Goal: Task Accomplishment & Management: Manage account settings

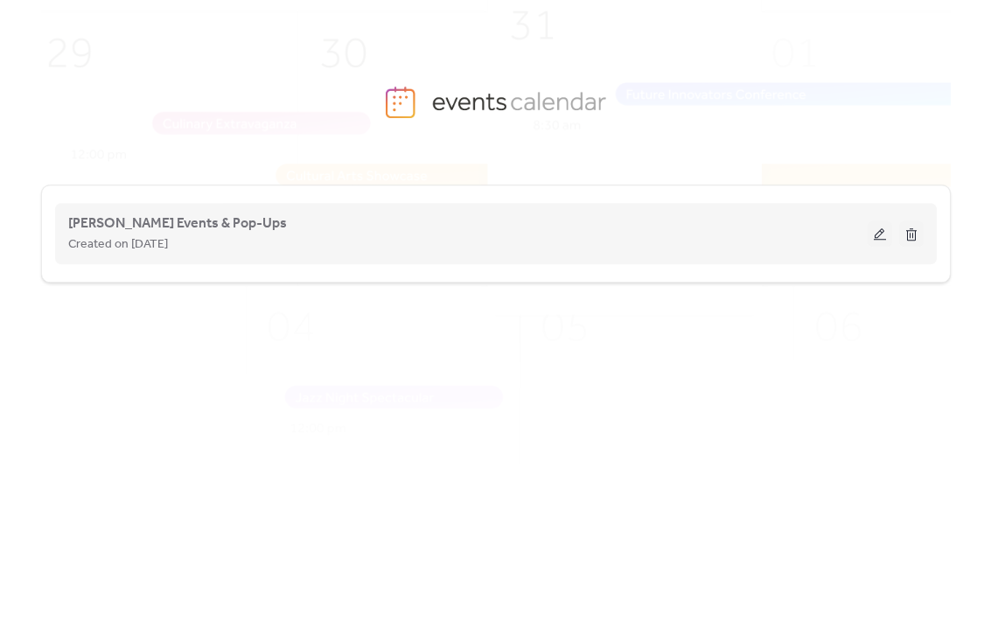
click at [400, 232] on div "[PERSON_NAME] Events & Pop-Ups Created on [DATE]" at bounding box center [468, 234] width 800 height 42
click at [177, 232] on span "[PERSON_NAME] Events & Pop-Ups" at bounding box center [177, 224] width 219 height 21
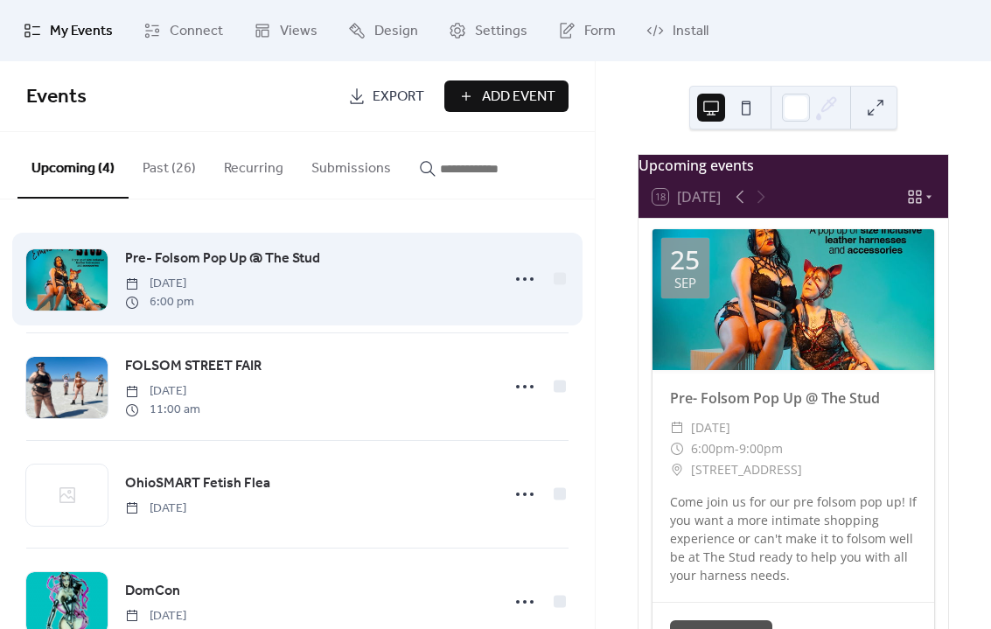
click at [182, 268] on span "Pre- Folsom Pop Up @ The Stud" at bounding box center [222, 259] width 195 height 21
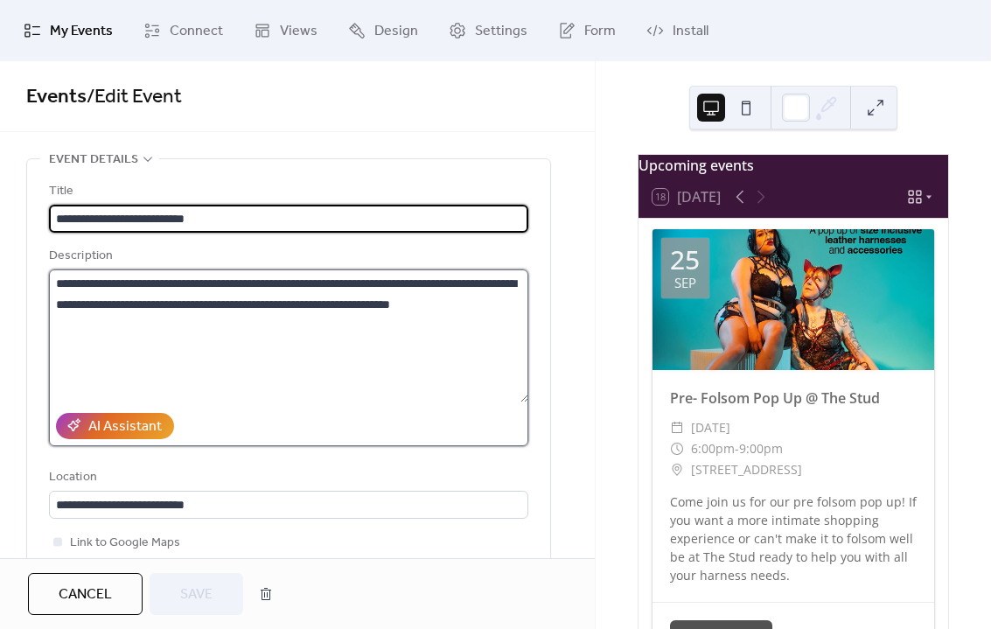
click at [284, 314] on textarea "**********" at bounding box center [289, 336] width 480 height 133
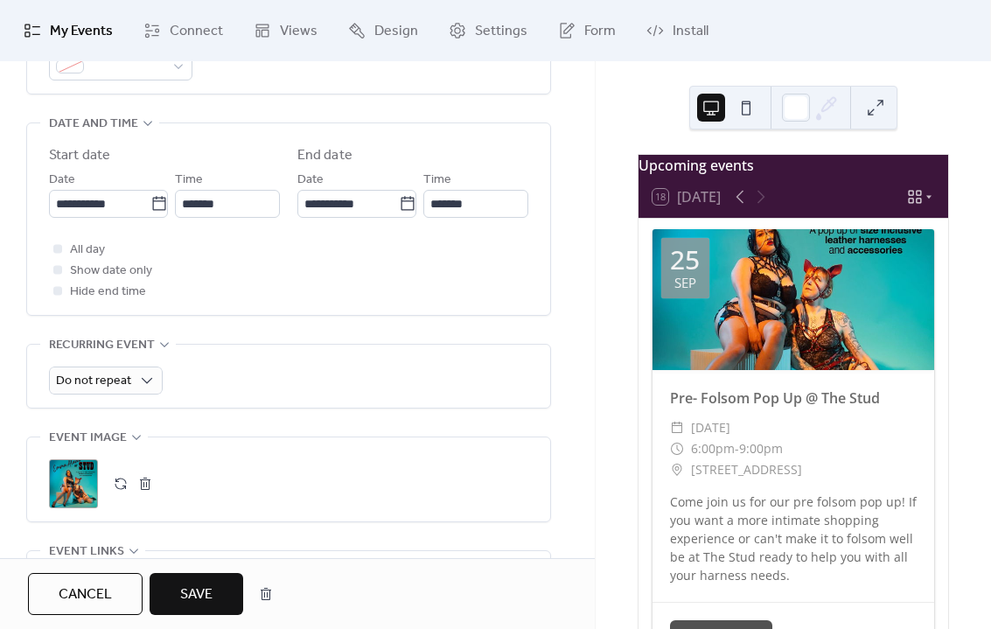
scroll to position [549, 0]
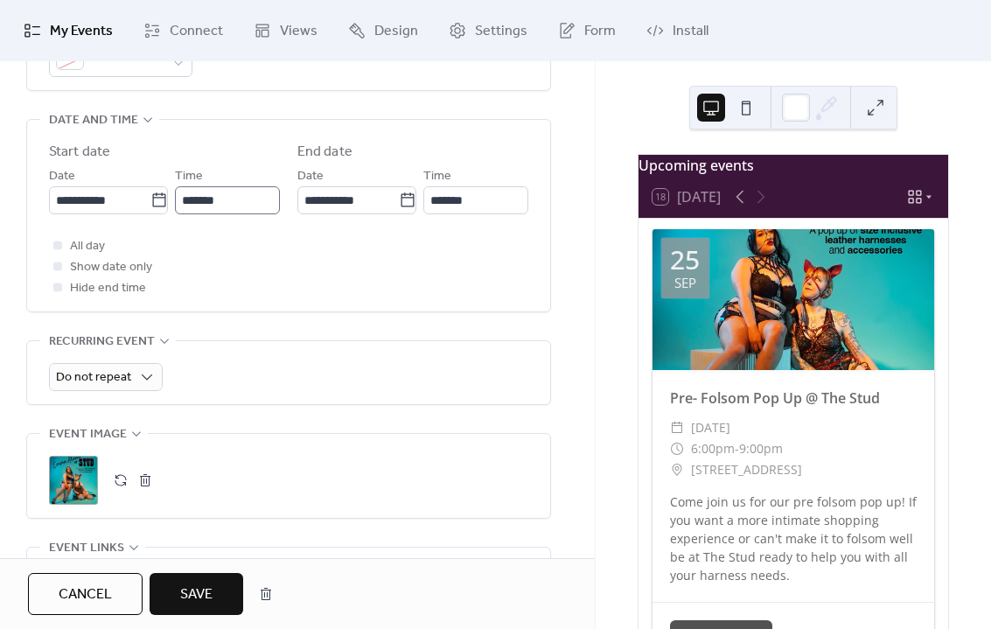
type textarea "**********"
click at [249, 214] on input "*******" at bounding box center [227, 200] width 105 height 28
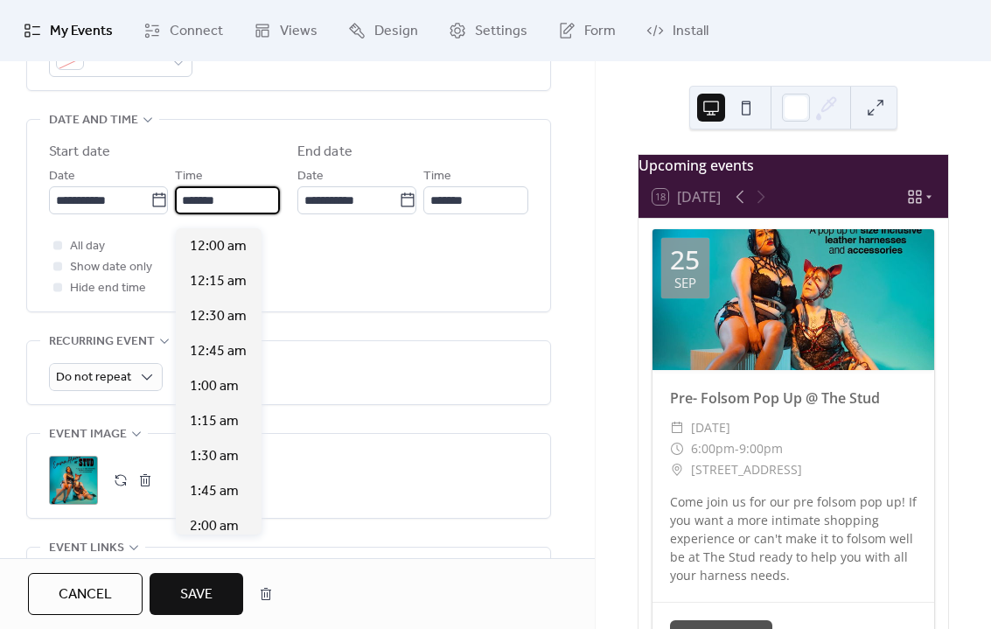
scroll to position [2520, 0]
click at [323, 265] on div "All day Show date only Hide end time" at bounding box center [289, 266] width 480 height 63
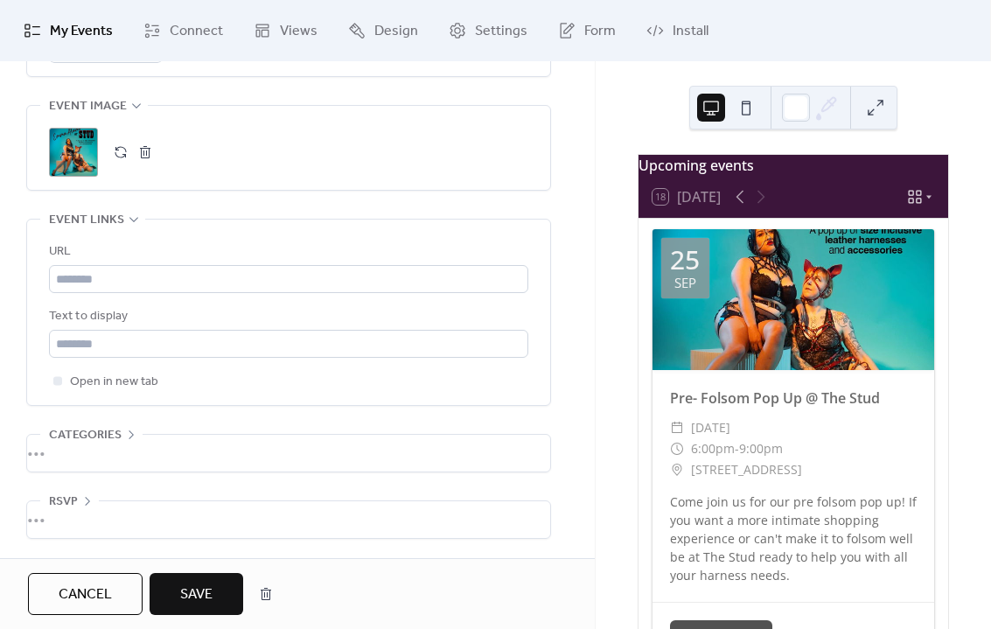
scroll to position [0, 0]
click at [481, 22] on span "Settings" at bounding box center [501, 31] width 53 height 21
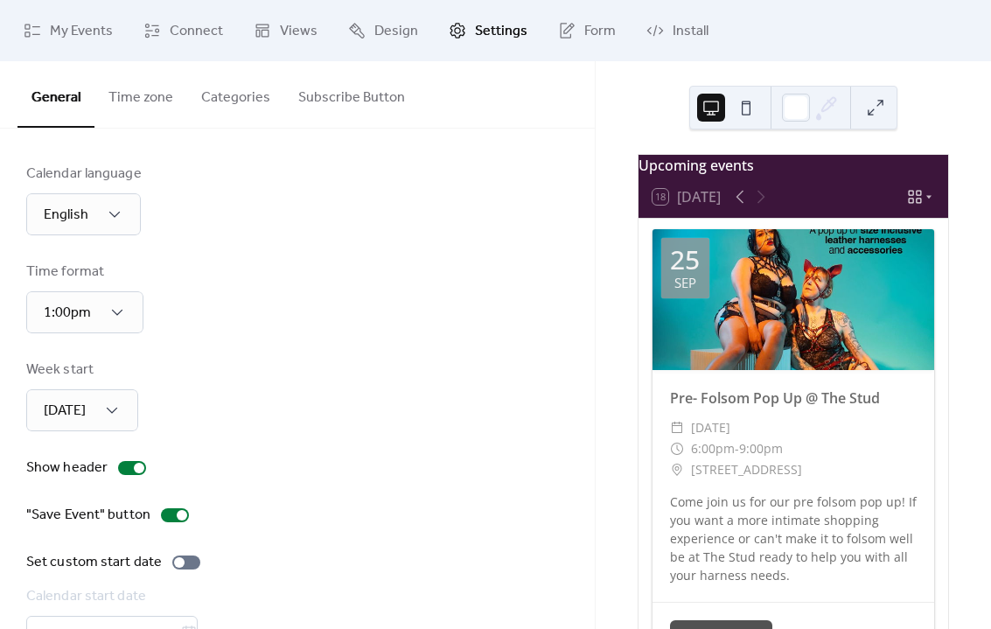
click at [145, 100] on button "Time zone" at bounding box center [141, 93] width 93 height 65
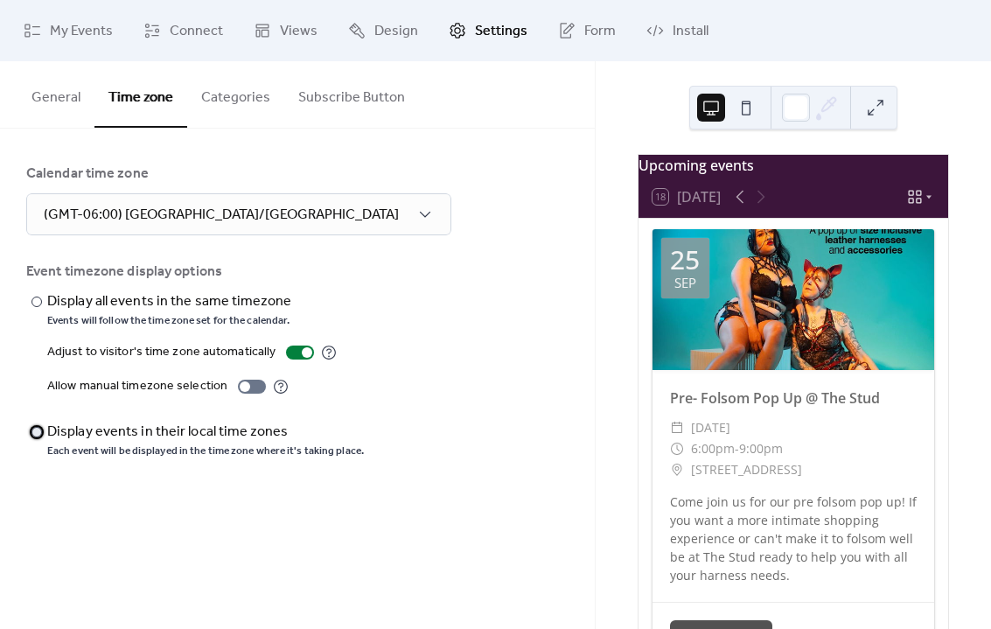
click at [47, 436] on div "Display events in their local time zones" at bounding box center [203, 432] width 313 height 21
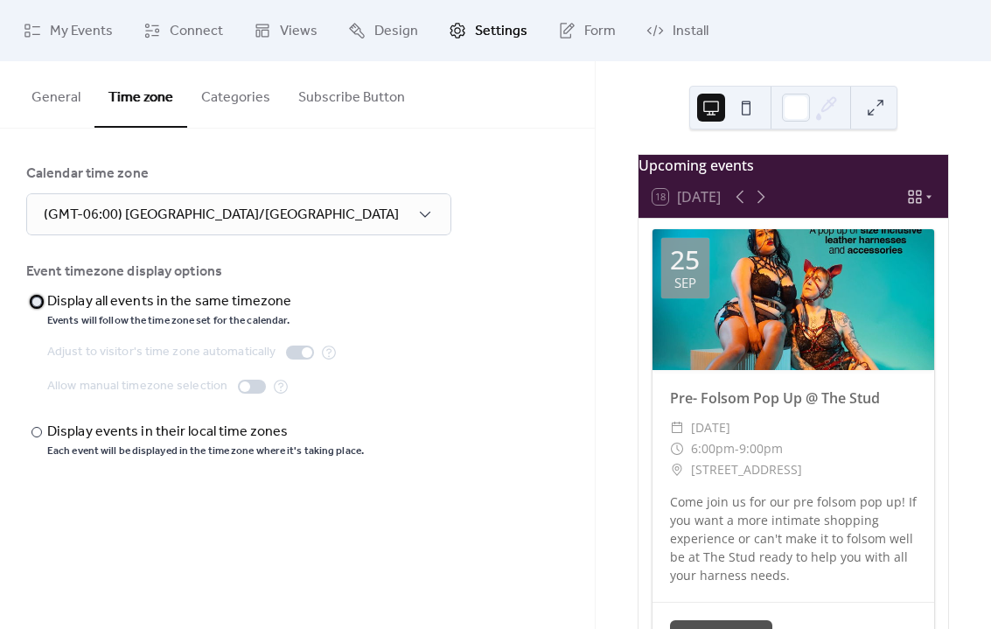
click at [29, 294] on label "​" at bounding box center [28, 301] width 4 height 21
click at [37, 430] on div at bounding box center [37, 432] width 11 height 11
click at [503, 276] on div "Event timezone display options" at bounding box center [295, 272] width 539 height 21
click at [84, 31] on span "My Events" at bounding box center [81, 31] width 63 height 21
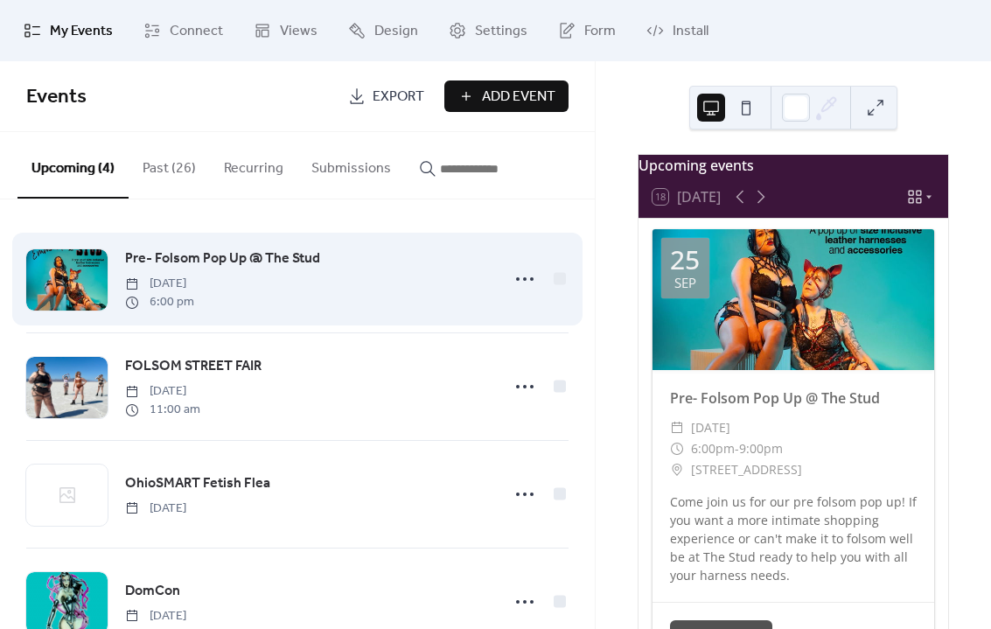
click at [358, 265] on div "Pre- Folsom Pop Up @ The Stud [DATE] 6:00 pm" at bounding box center [307, 279] width 364 height 63
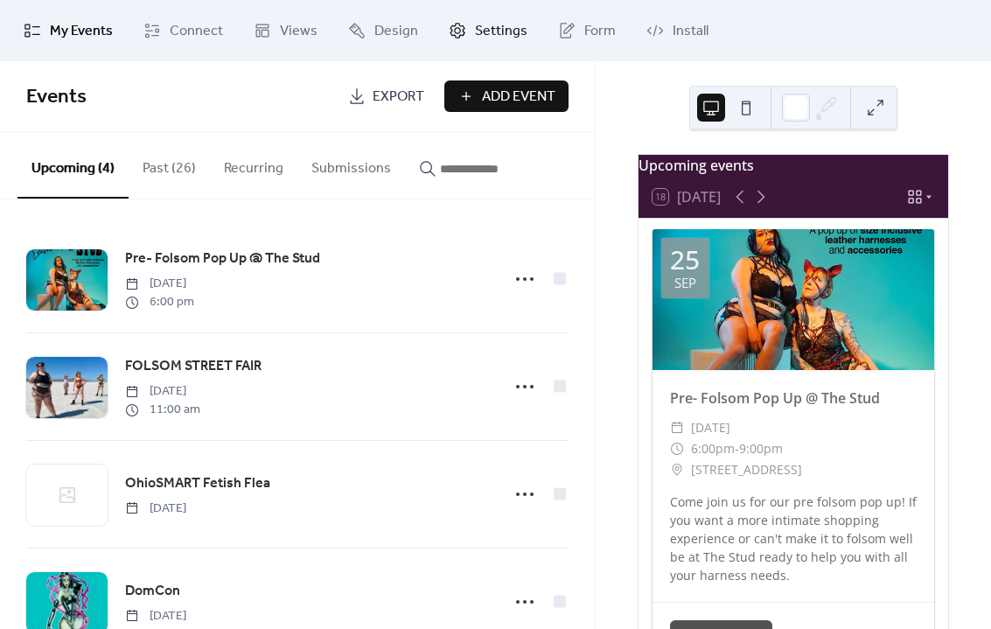
click at [499, 25] on span "Settings" at bounding box center [501, 31] width 53 height 21
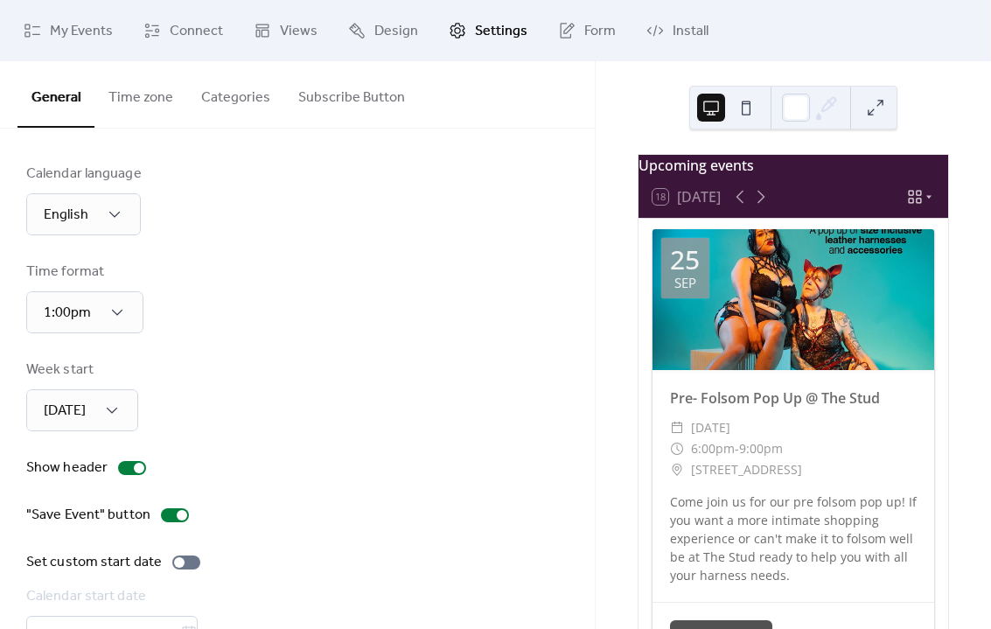
click at [137, 95] on button "Time zone" at bounding box center [141, 93] width 93 height 65
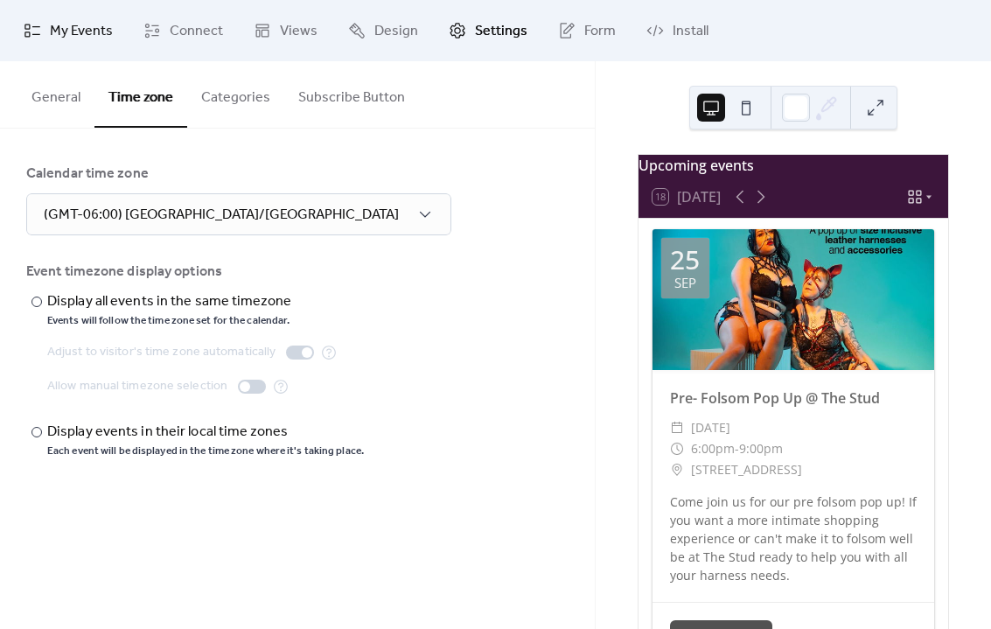
click at [67, 30] on span "My Events" at bounding box center [81, 31] width 63 height 21
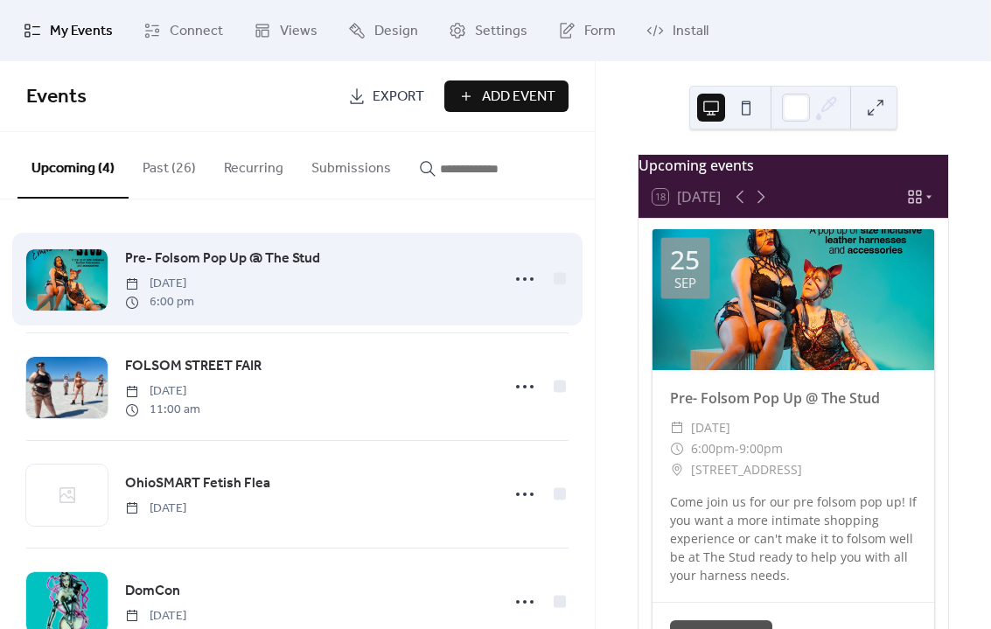
click at [403, 277] on div "Pre- Folsom Pop Up @ The Stud [DATE] 6:00 pm" at bounding box center [307, 279] width 364 height 63
click at [405, 284] on div "Pre- Folsom Pop Up @ The Stud [DATE] 6:00 pm" at bounding box center [307, 279] width 364 height 63
click at [364, 266] on div "Pre- Folsom Pop Up @ The Stud [DATE] 6:00 pm" at bounding box center [307, 279] width 364 height 63
click at [534, 284] on icon at bounding box center [525, 279] width 28 height 28
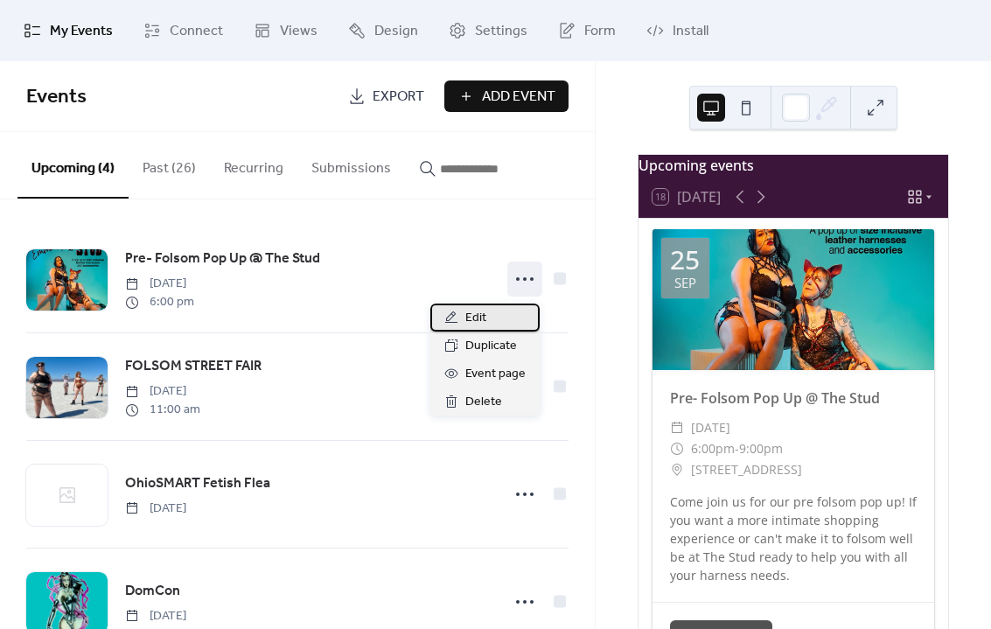
click at [478, 319] on span "Edit" at bounding box center [476, 318] width 21 height 21
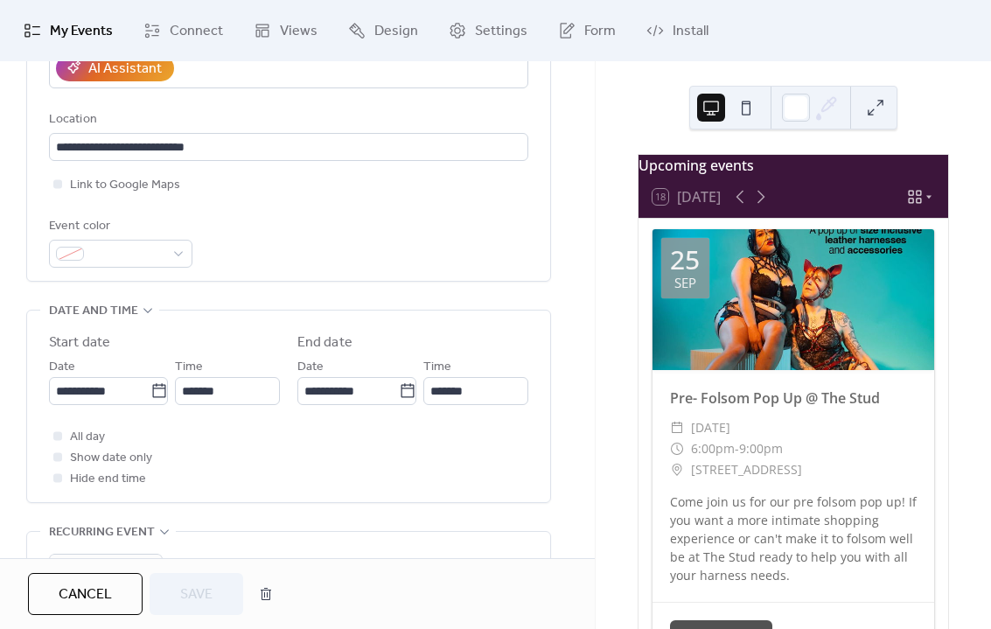
scroll to position [367, 0]
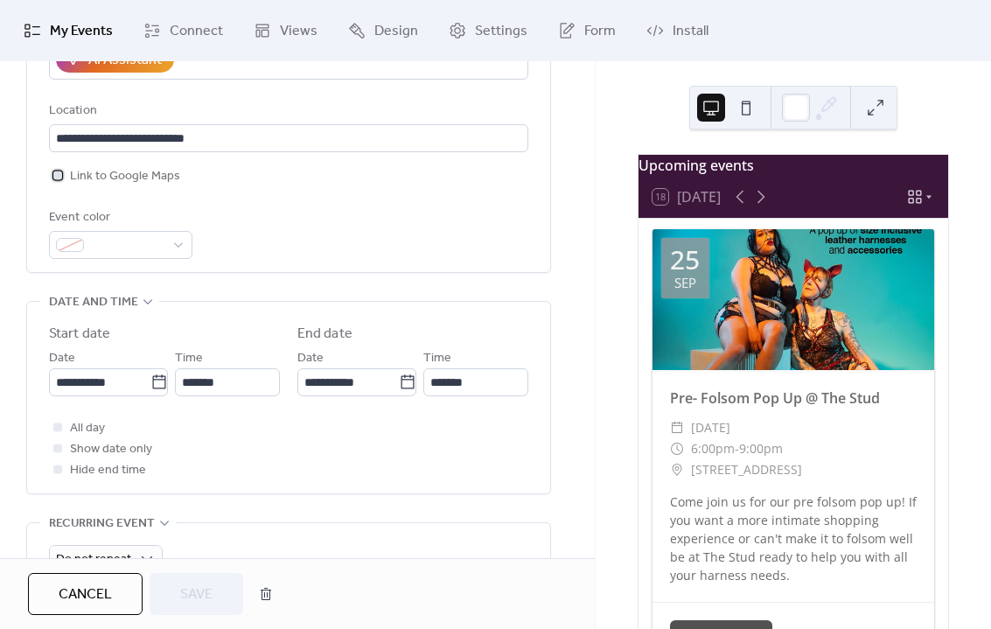
click at [63, 184] on div at bounding box center [58, 175] width 18 height 18
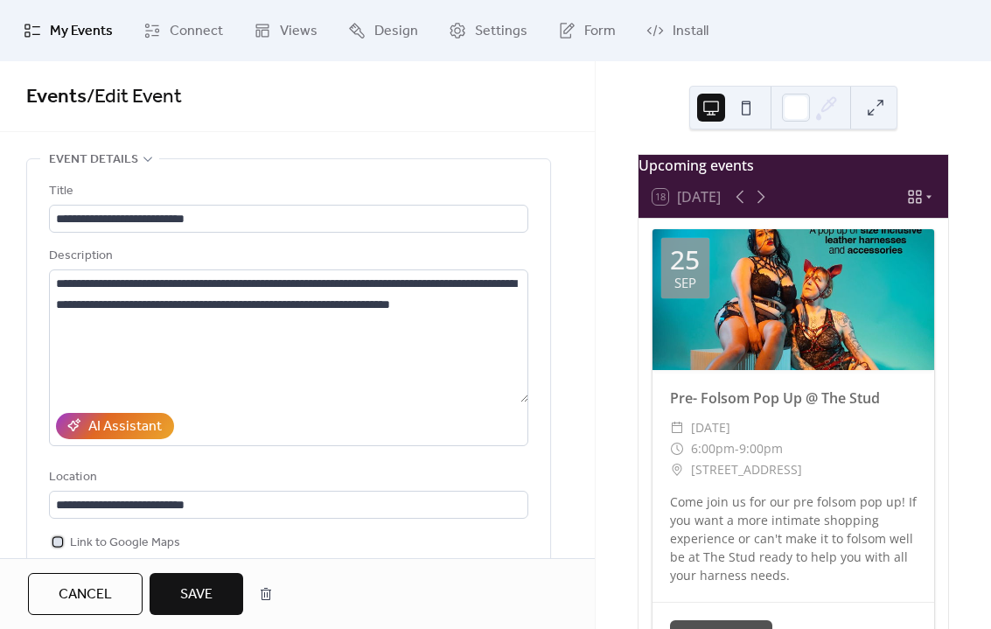
scroll to position [0, 0]
click at [619, 375] on div "Upcoming events 18 [DATE] [DATE] Pre- Folsom Pop Up @ [GEOGRAPHIC_DATA] ​ [DATE…" at bounding box center [794, 345] width 396 height 568
click at [589, 120] on div "Events / Edit Event" at bounding box center [297, 96] width 595 height 71
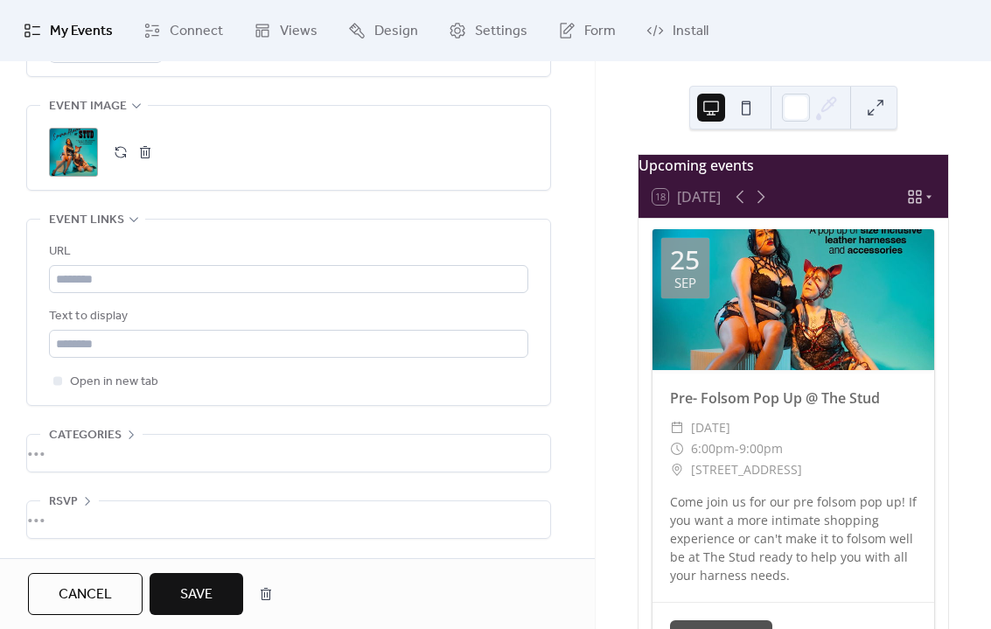
scroll to position [900, 0]
click at [199, 587] on span "Save" at bounding box center [196, 595] width 32 height 21
